Goal: Find specific page/section: Find specific page/section

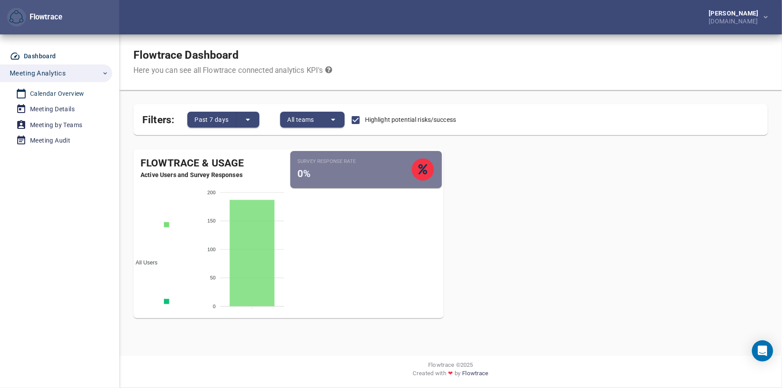
click at [63, 89] on div "Calendar Overview" at bounding box center [57, 93] width 54 height 11
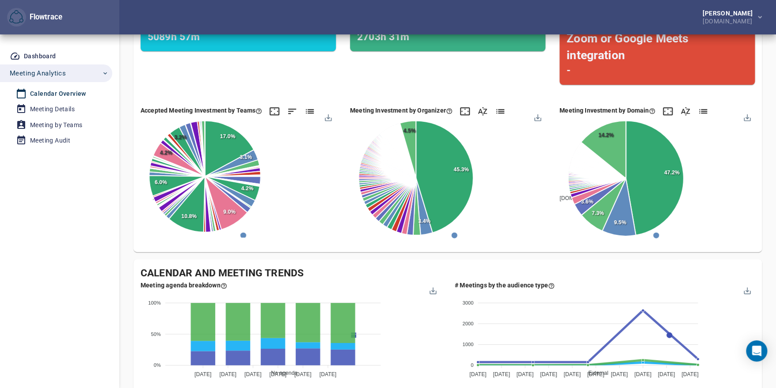
scroll to position [125, 0]
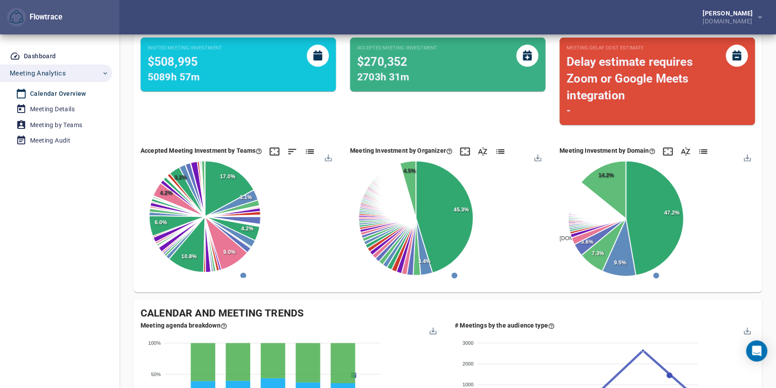
click at [65, 92] on div "Calendar Overview" at bounding box center [58, 93] width 56 height 11
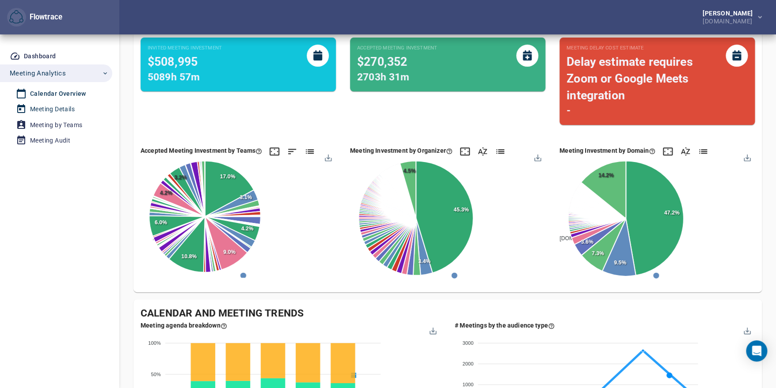
click at [58, 102] on link "Meeting Details" at bounding box center [52, 109] width 105 height 15
